Goal: Navigation & Orientation: Find specific page/section

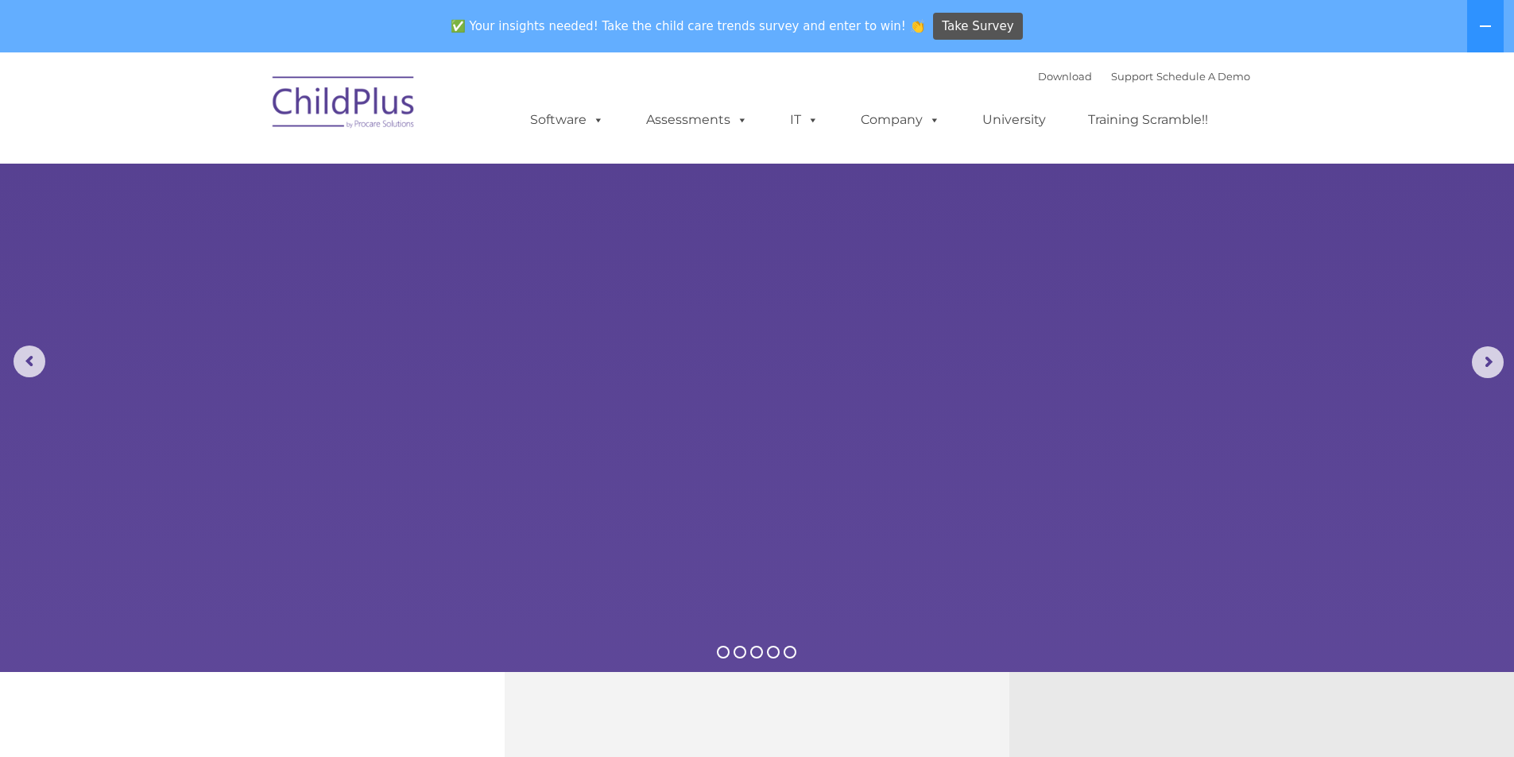
select select "MEDIUM"
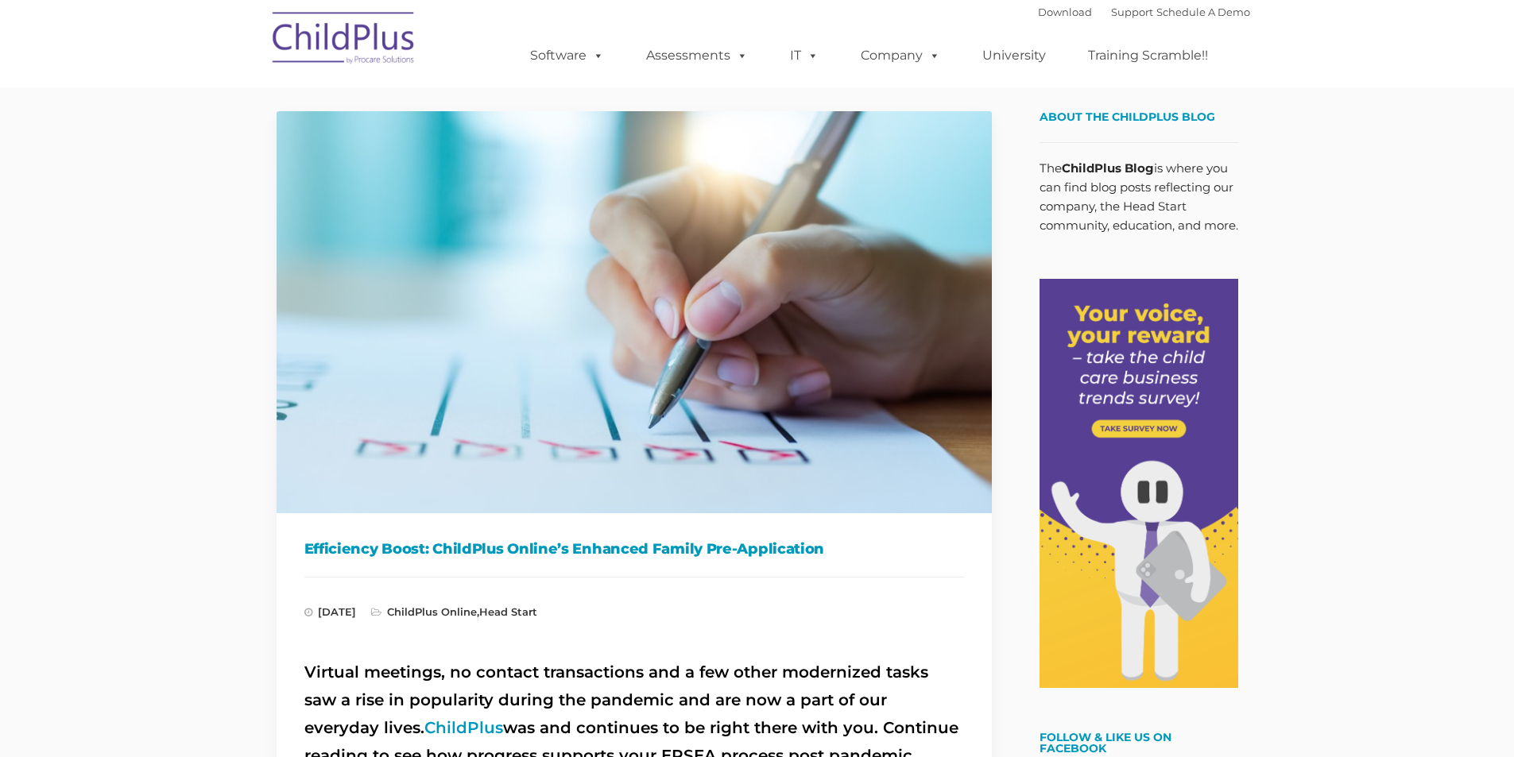
type input ""
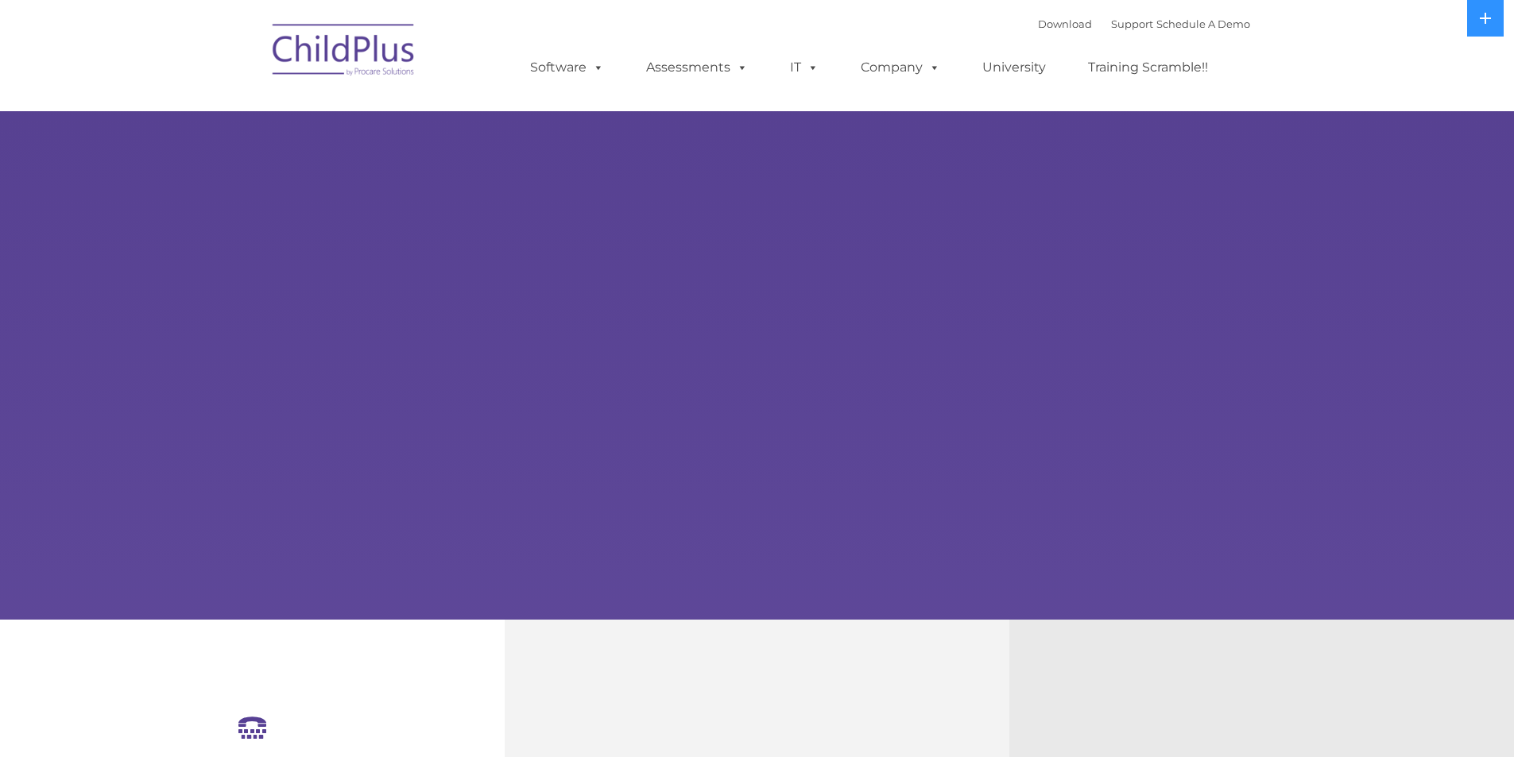
select select "MEDIUM"
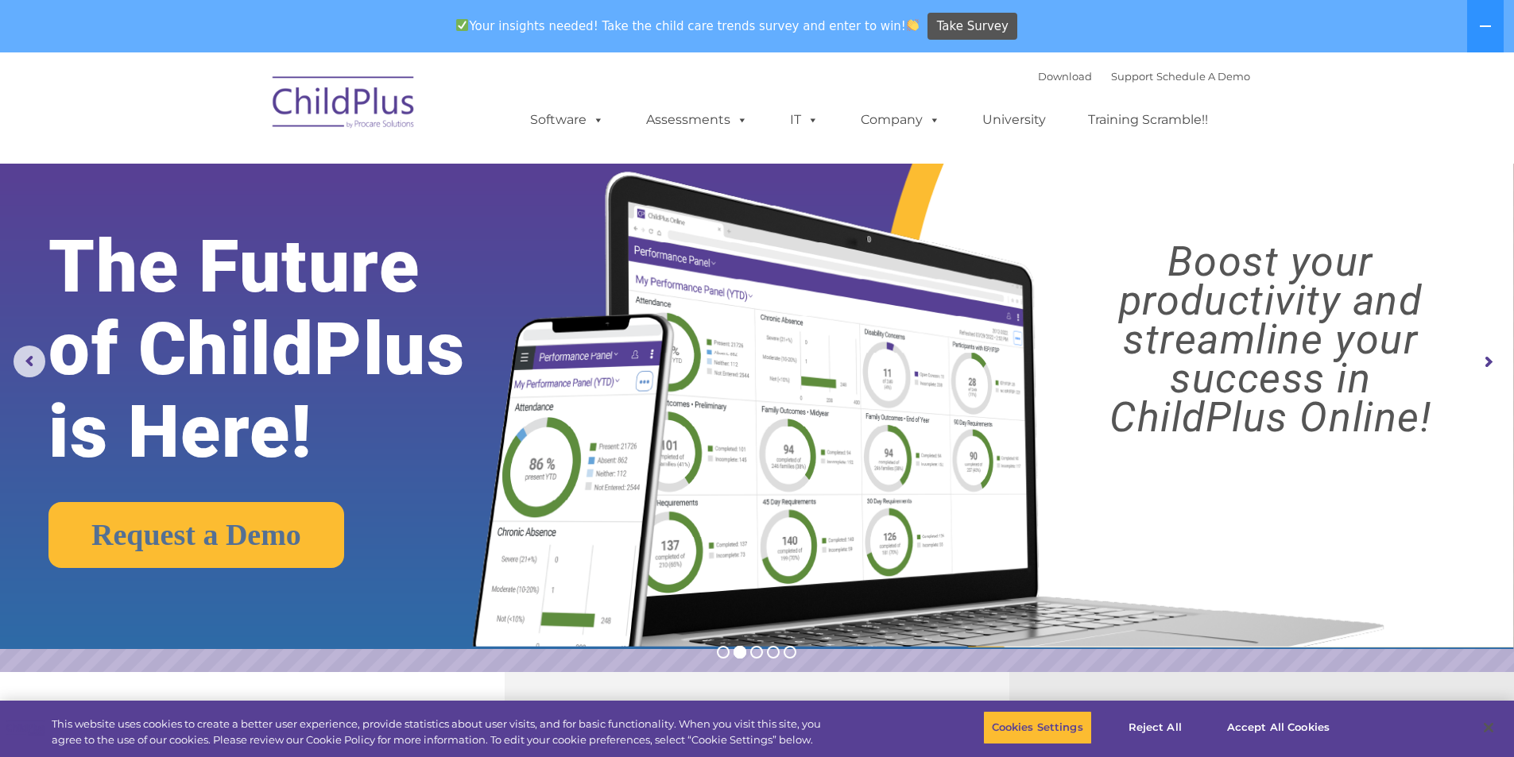
click at [347, 106] on img at bounding box center [344, 104] width 159 height 79
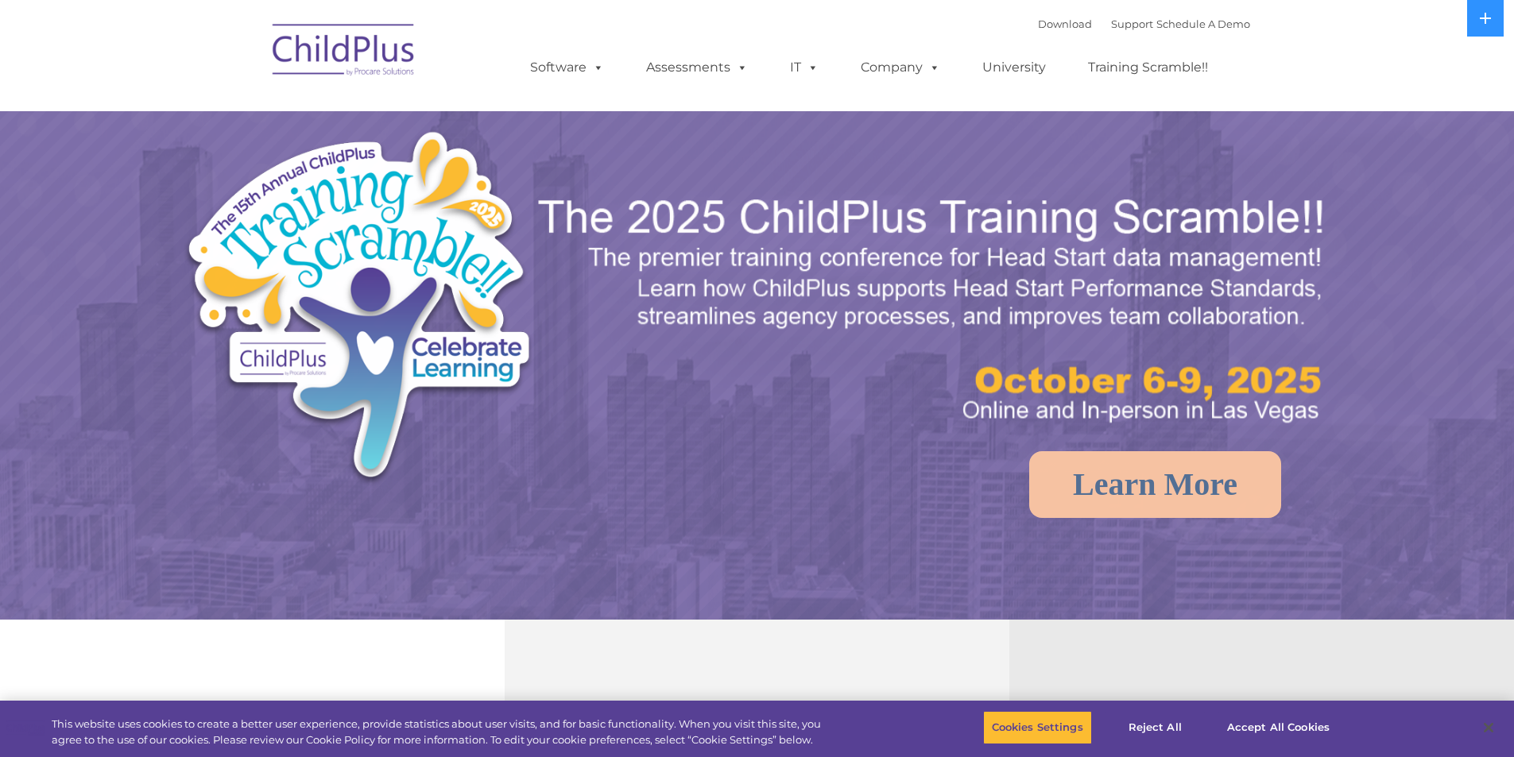
select select "MEDIUM"
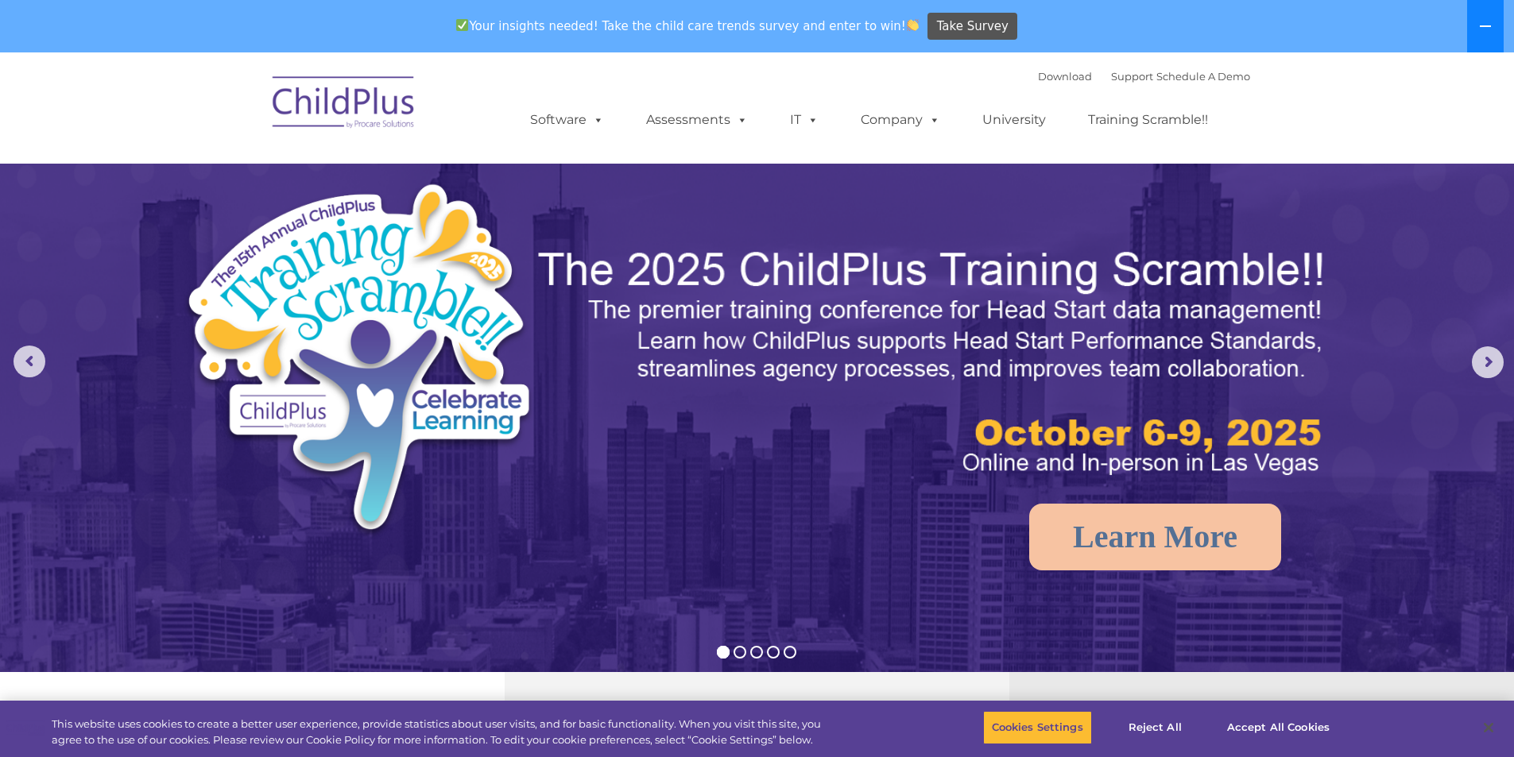
click at [1488, 37] on button at bounding box center [1485, 26] width 37 height 52
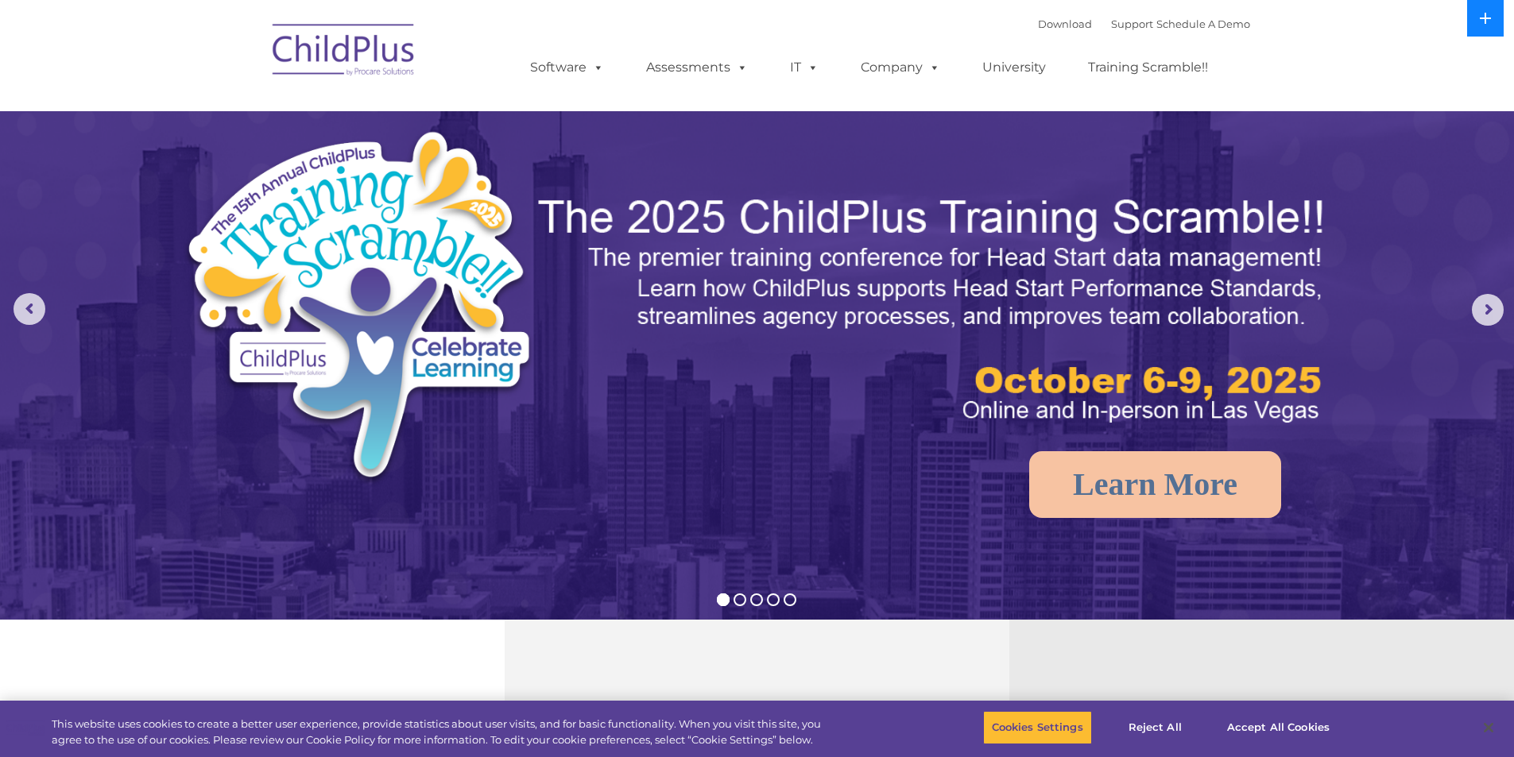
click at [1488, 37] on nav "Download Support | Schedule A Demo  MENU MENU Software ChildPlus: The original…" at bounding box center [757, 55] width 1514 height 111
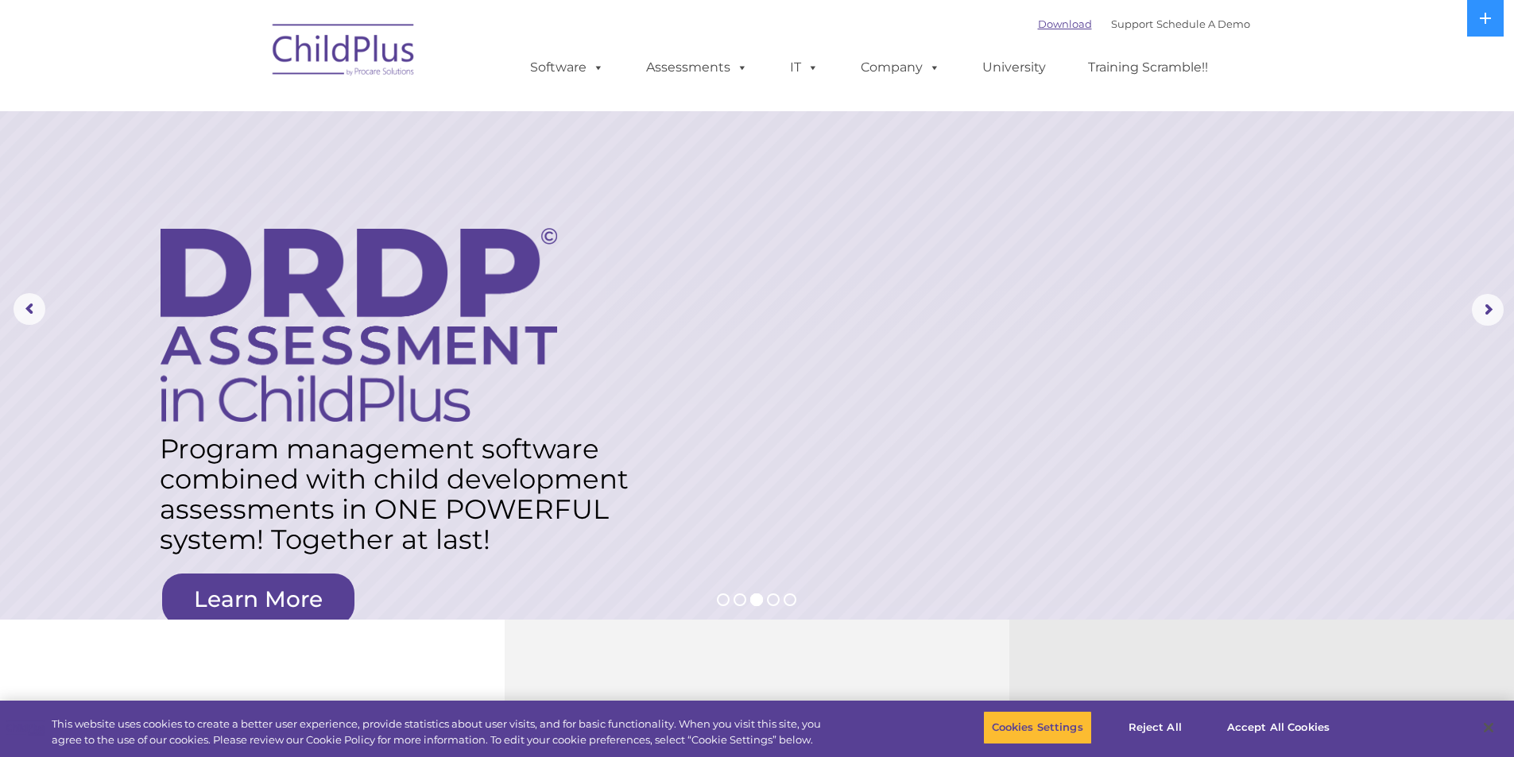
click at [1038, 25] on link "Download" at bounding box center [1065, 23] width 54 height 13
